Goal: Information Seeking & Learning: Find specific fact

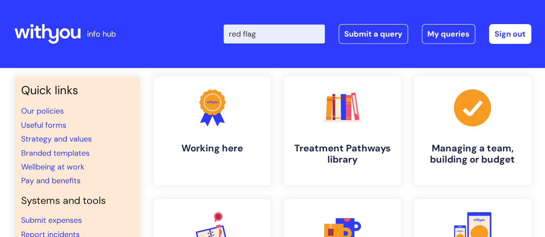
type input "red flag"
click button "Search" at bounding box center [0, 0] width 0 height 0
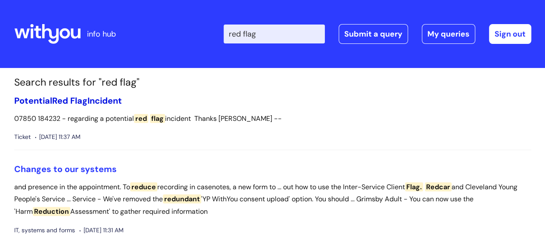
click at [101, 103] on link "Potential Red Flag Incident" at bounding box center [68, 100] width 108 height 11
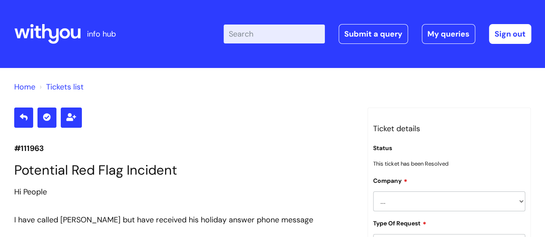
scroll to position [872, 0]
